Goal: Understand process/instructions: Learn about a topic

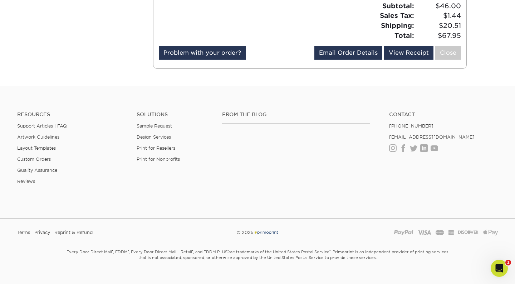
scroll to position [47, 0]
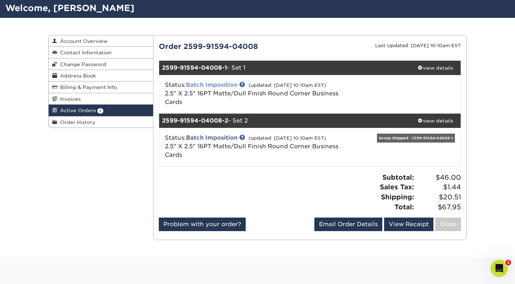
click at [220, 82] on link "Batch Imposition" at bounding box center [212, 85] width 52 height 7
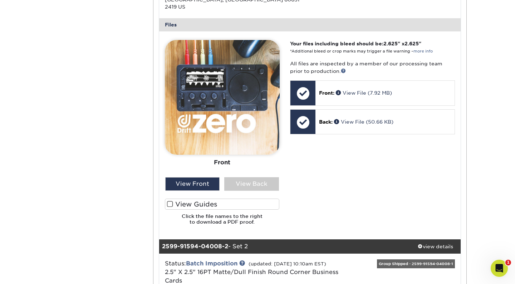
scroll to position [275, 0]
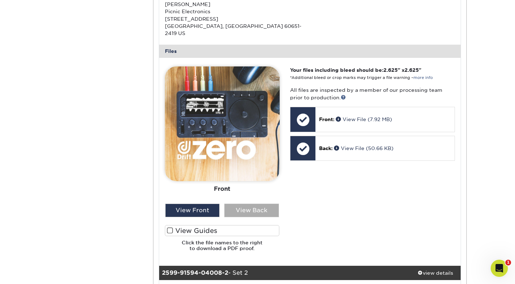
click at [252, 204] on div "View Back" at bounding box center [251, 211] width 55 height 14
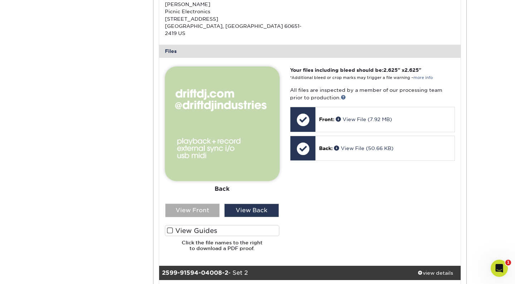
click at [188, 204] on div "View Front" at bounding box center [192, 211] width 55 height 14
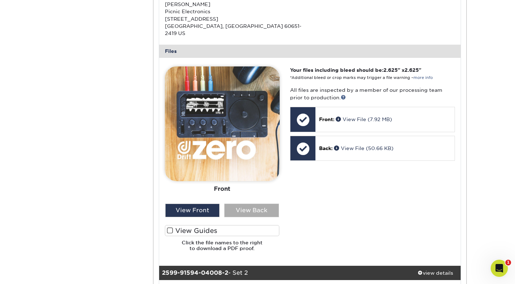
click at [252, 204] on div "View Back" at bounding box center [251, 211] width 55 height 14
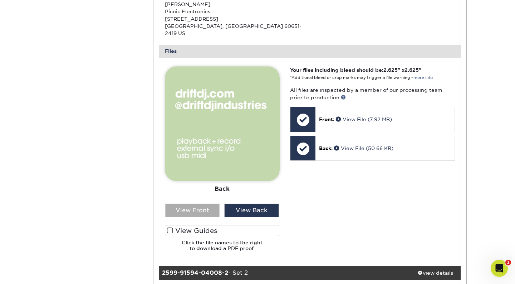
click at [191, 204] on div "View Front" at bounding box center [192, 211] width 55 height 14
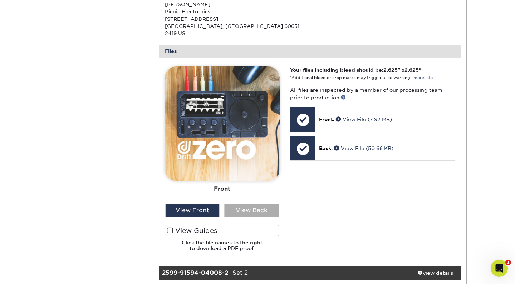
click at [251, 204] on div "View Back" at bounding box center [251, 211] width 55 height 14
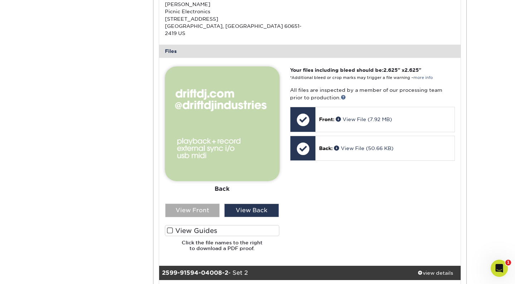
click at [204, 204] on div "View Front" at bounding box center [192, 211] width 55 height 14
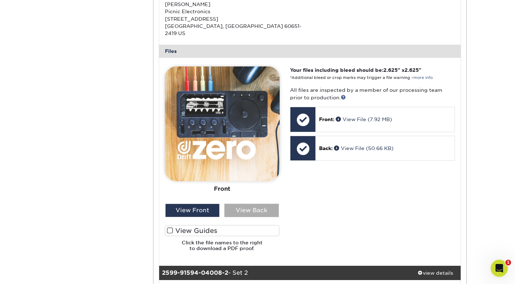
click at [249, 204] on div "View Back" at bounding box center [251, 211] width 55 height 14
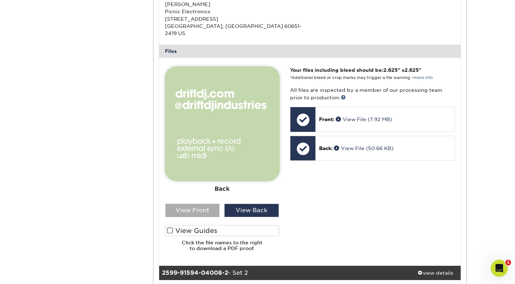
click at [189, 204] on div "View Front" at bounding box center [192, 211] width 55 height 14
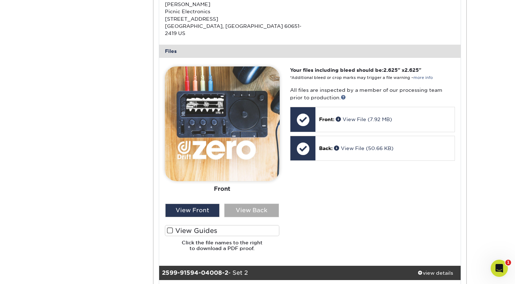
click at [252, 204] on div "View Back" at bounding box center [251, 211] width 55 height 14
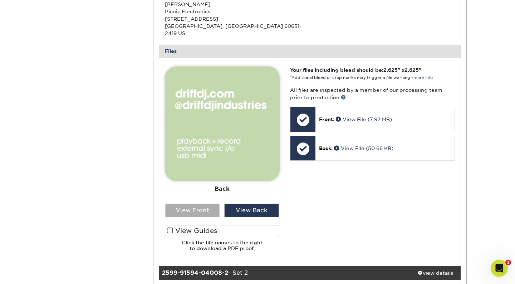
click at [186, 204] on div "View Front" at bounding box center [192, 211] width 55 height 14
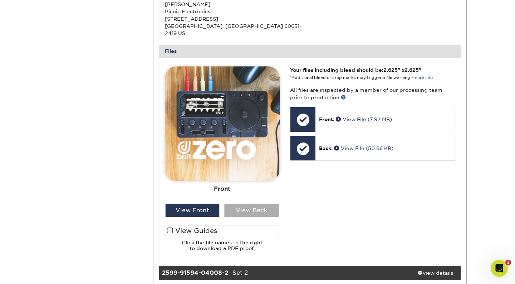
click at [246, 204] on div "View Back" at bounding box center [251, 211] width 55 height 14
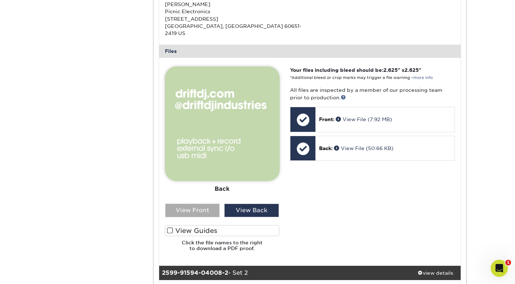
click at [202, 204] on div "View Front" at bounding box center [192, 211] width 55 height 14
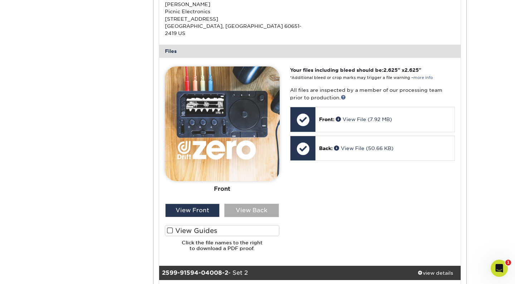
click at [255, 204] on div "View Back" at bounding box center [251, 211] width 55 height 14
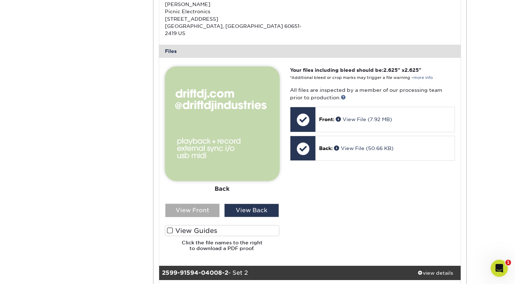
click at [194, 204] on div "View Front" at bounding box center [192, 211] width 55 height 14
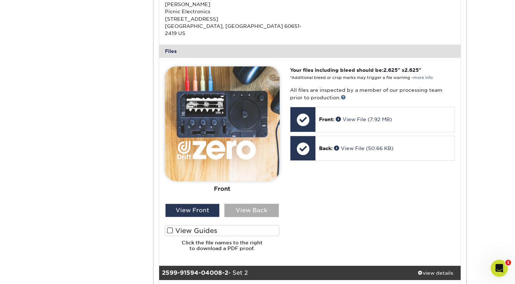
click at [253, 204] on div "View Back" at bounding box center [251, 211] width 55 height 14
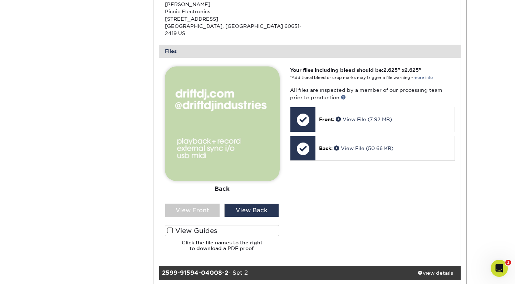
click at [195, 193] on div "Front Back" at bounding box center [222, 136] width 115 height 138
click at [194, 204] on div "View Front" at bounding box center [192, 211] width 55 height 14
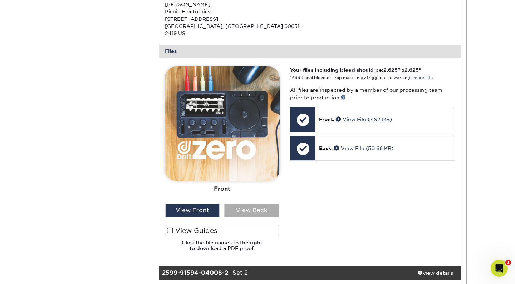
click at [246, 204] on div "View Back" at bounding box center [251, 211] width 55 height 14
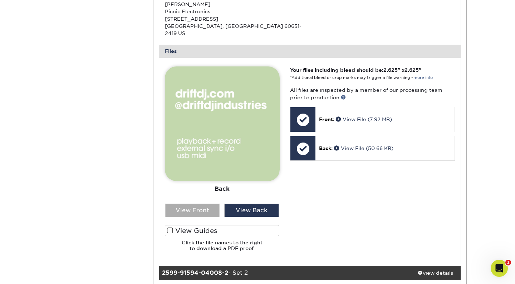
click at [199, 204] on div "View Front" at bounding box center [192, 211] width 55 height 14
